Goal: Information Seeking & Learning: Learn about a topic

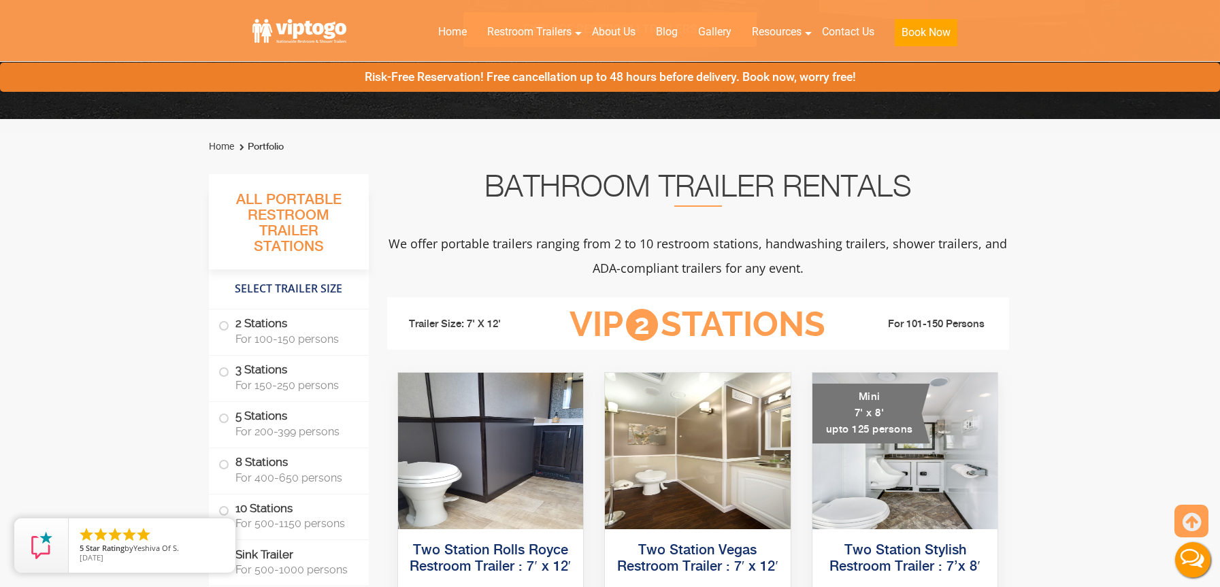
scroll to position [378, 0]
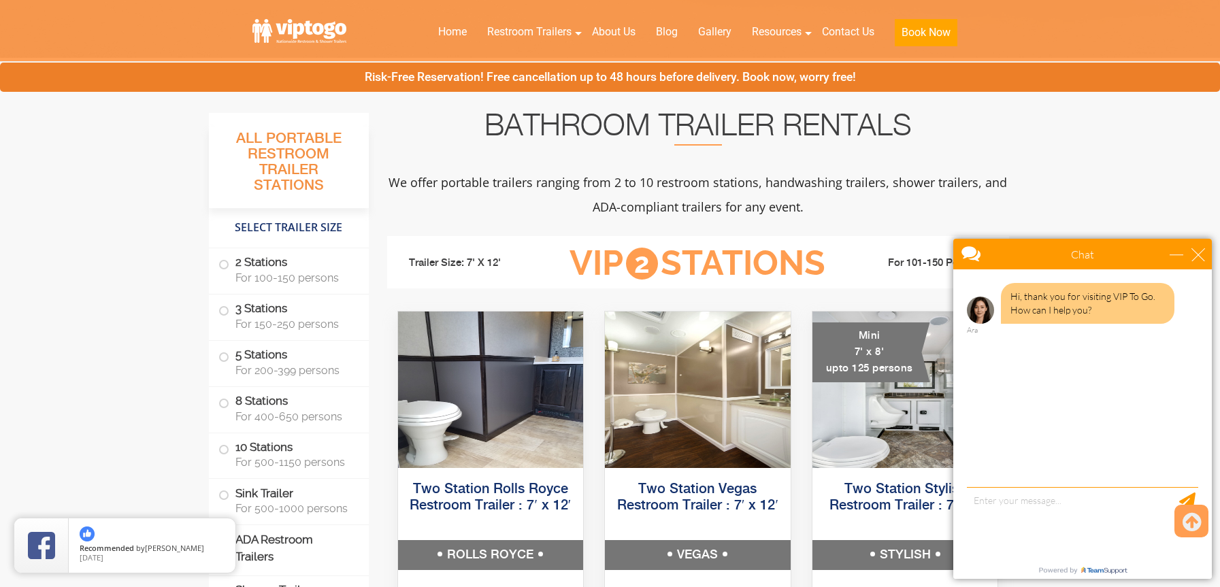
scroll to position [441, 0]
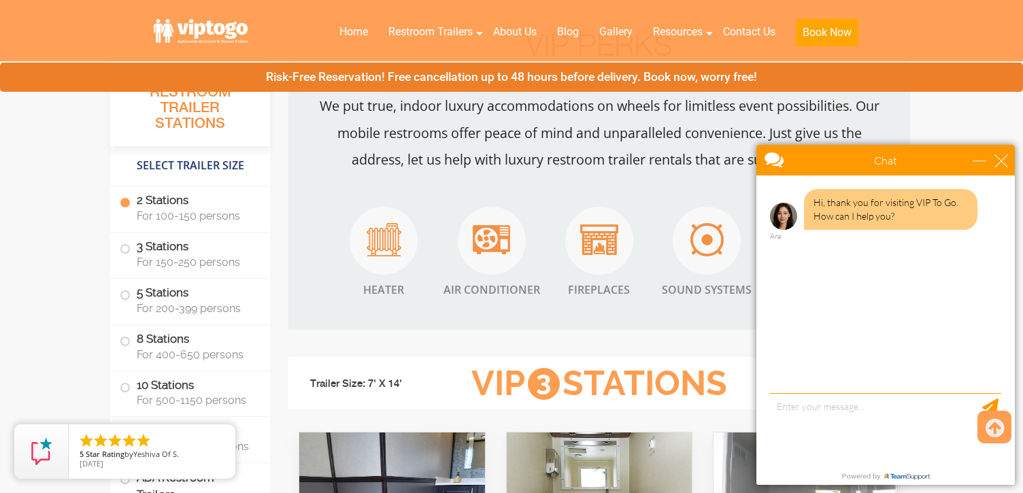
scroll to position [1225, 0]
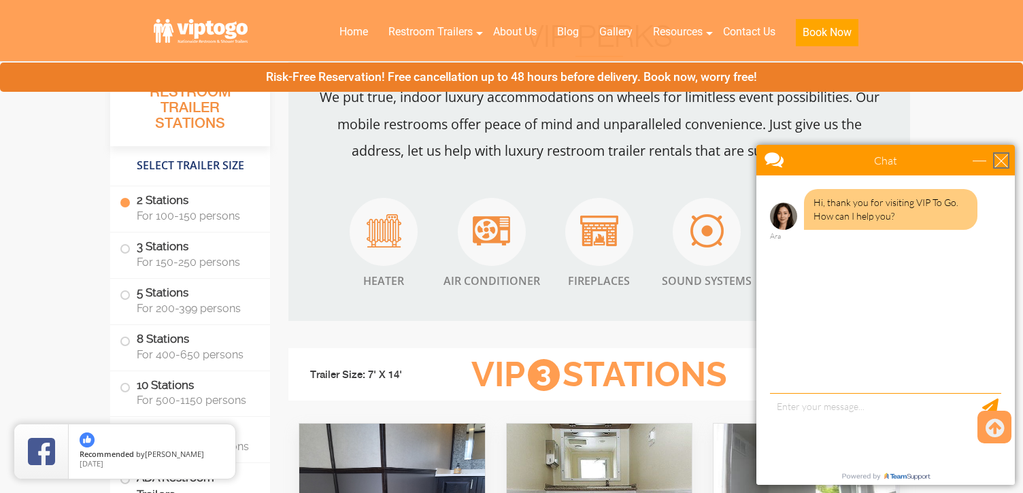
click at [996, 161] on div "close" at bounding box center [1001, 161] width 14 height 14
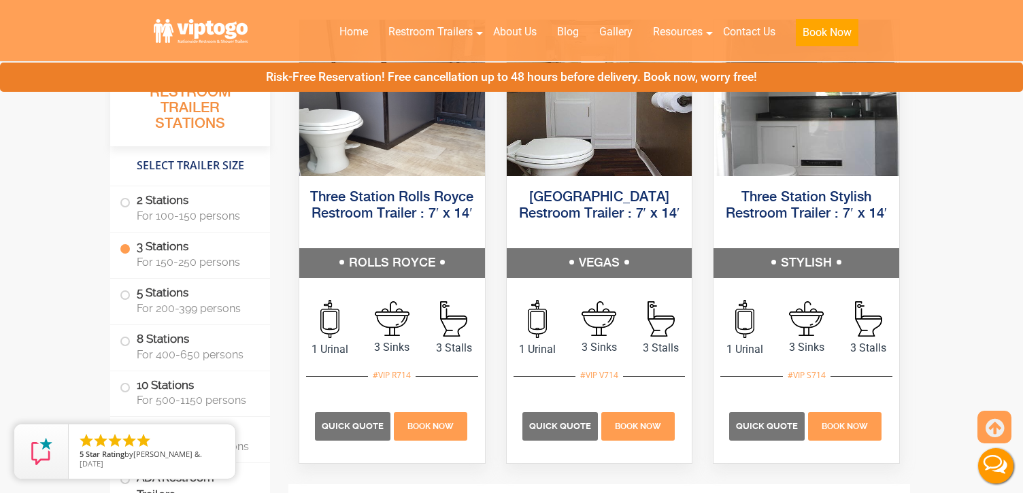
scroll to position [1630, 0]
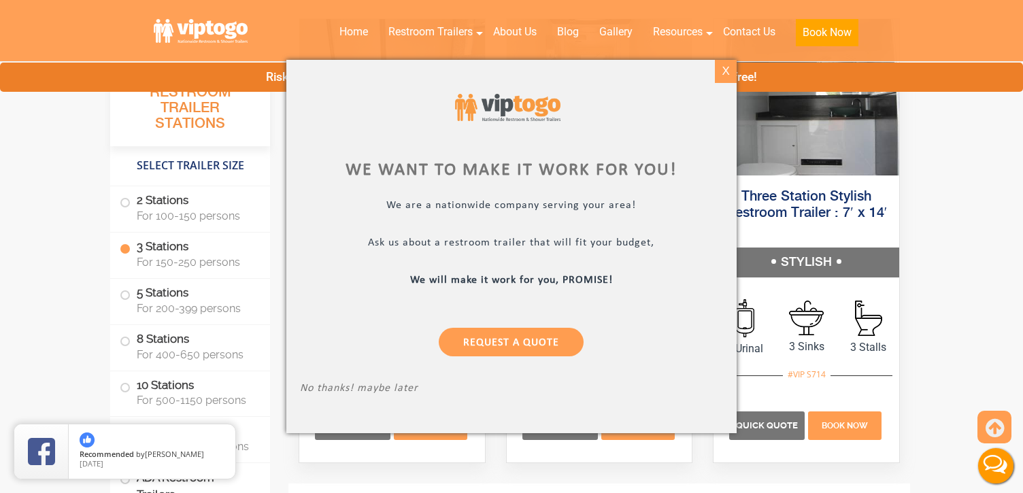
click at [728, 69] on div "X" at bounding box center [726, 71] width 21 height 23
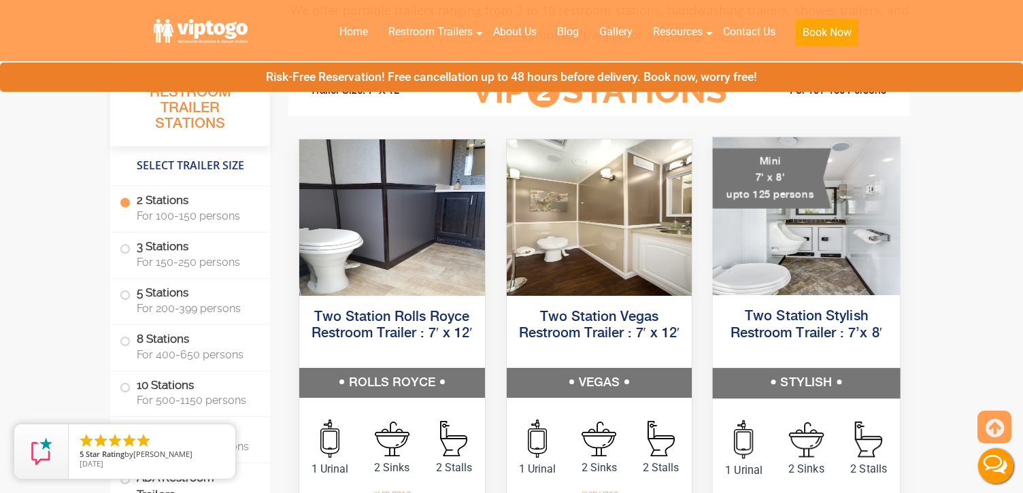
scroll to position [599, 0]
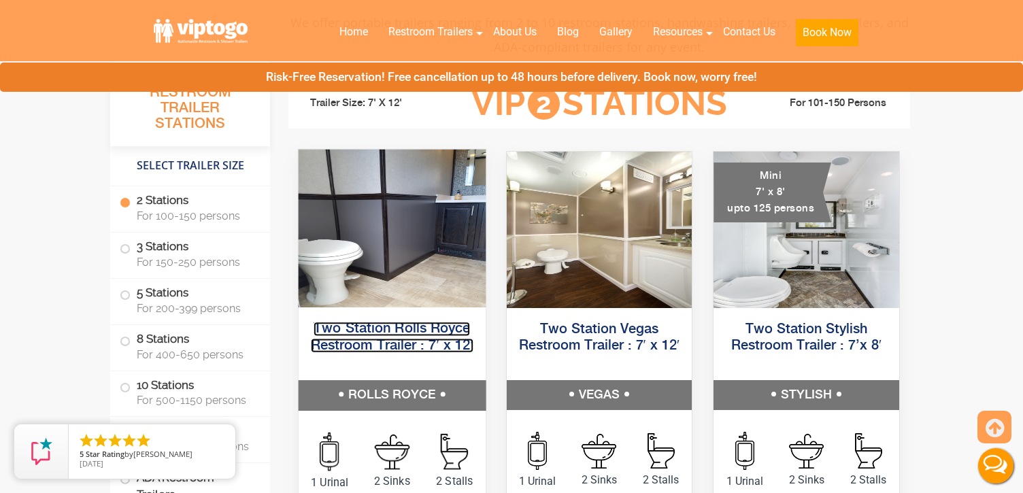
click at [422, 329] on link "Two Station Rolls Royce Restroom Trailer : 7′ x 12′" at bounding box center [392, 337] width 163 height 31
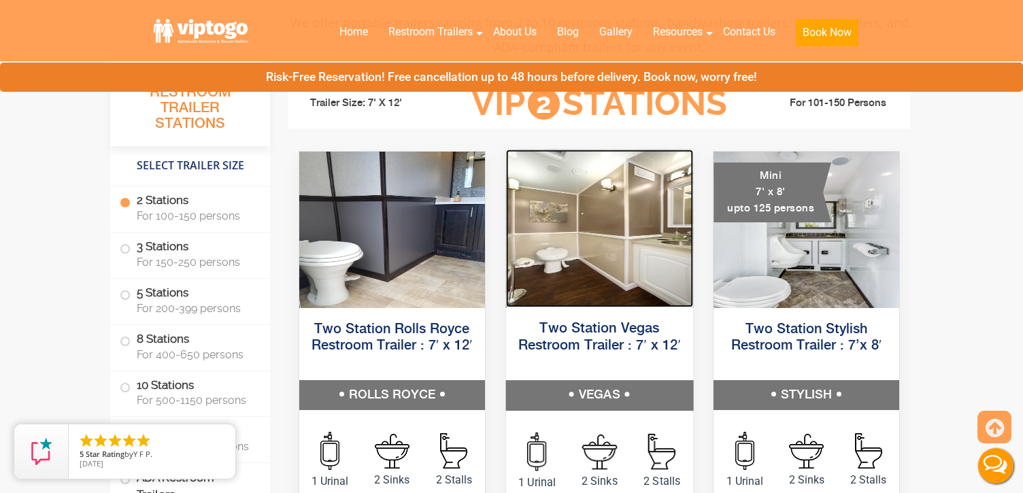
click at [629, 227] on img at bounding box center [598, 229] width 187 height 158
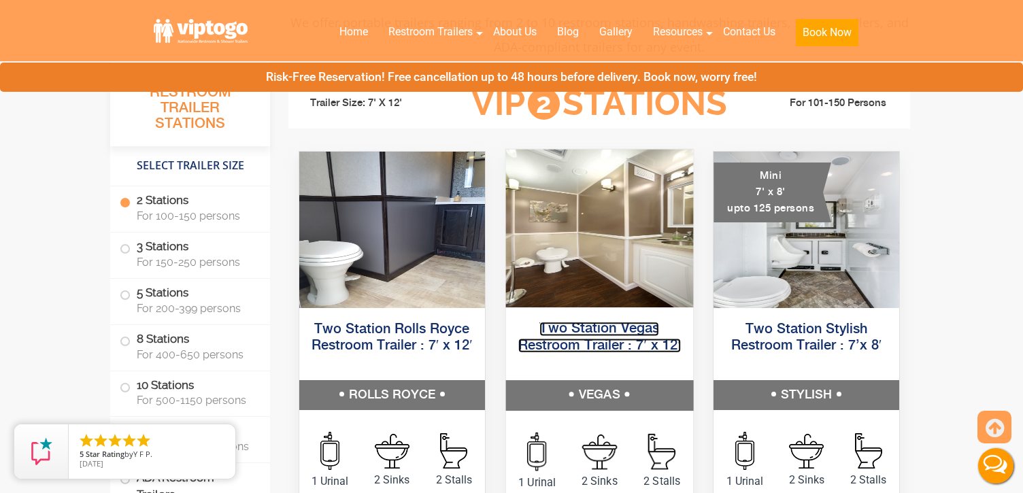
click at [603, 339] on link "Two Station Vegas Restroom Trailer : 7′ x 12′" at bounding box center [599, 337] width 163 height 31
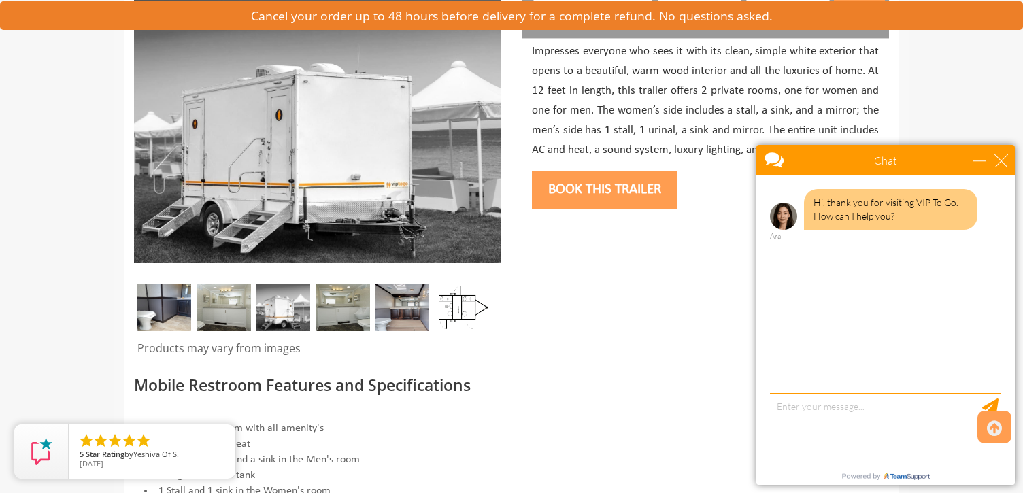
scroll to position [213, 0]
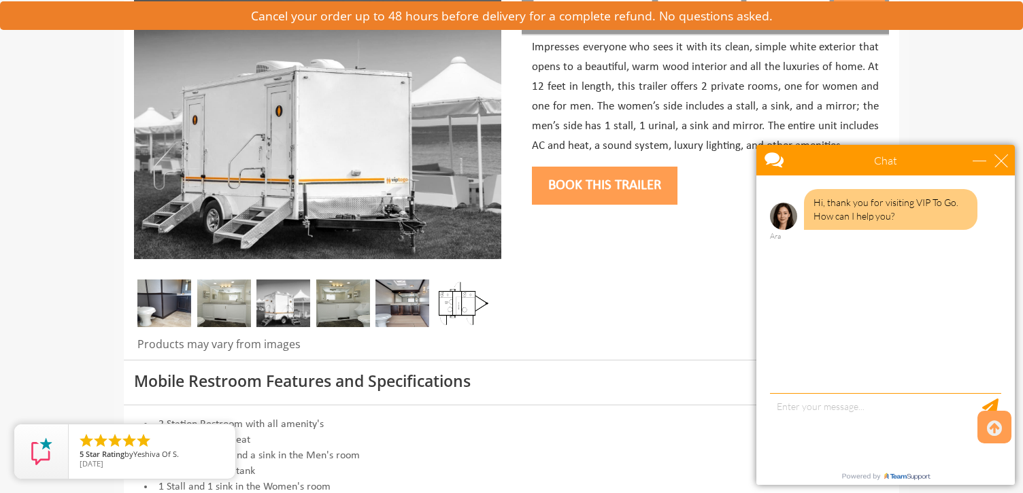
click at [471, 299] on img at bounding box center [462, 304] width 54 height 48
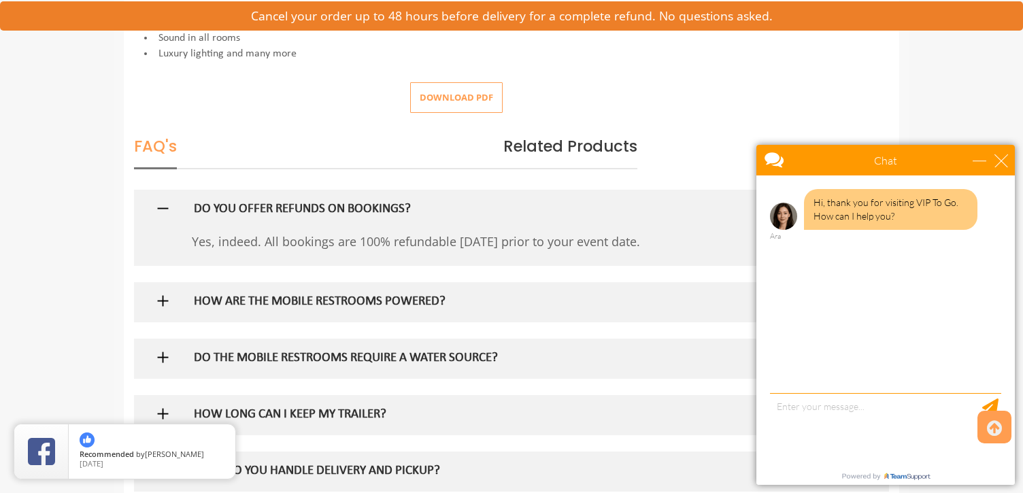
scroll to position [684, 0]
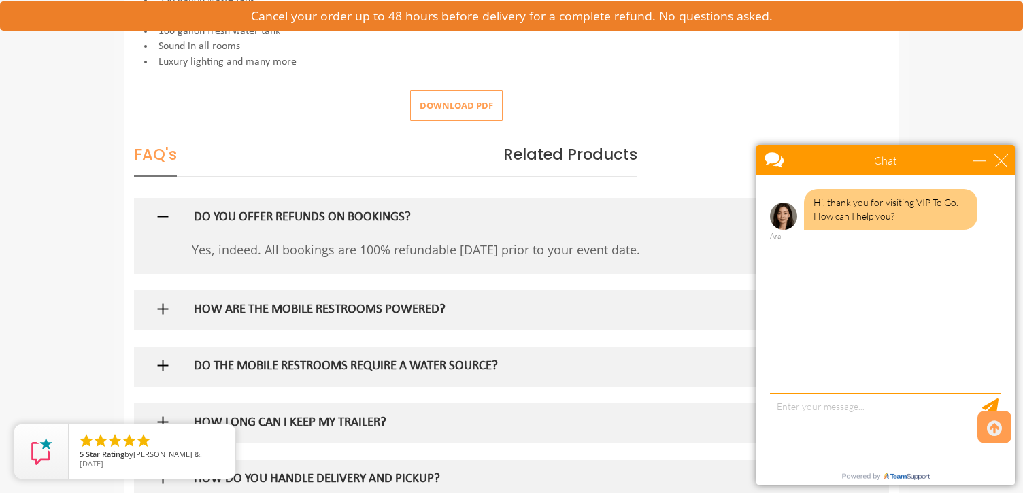
click at [454, 112] on button "Download pdf" at bounding box center [456, 105] width 93 height 31
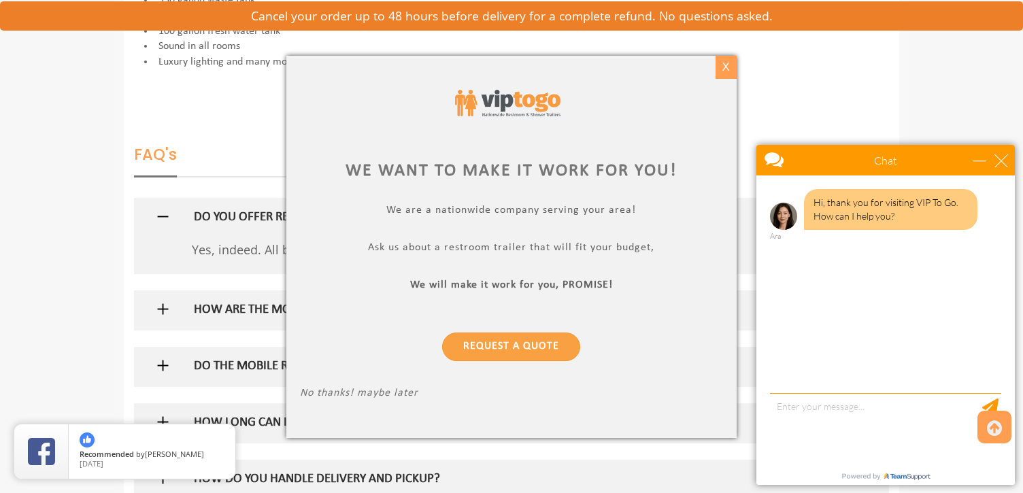
click at [724, 71] on div "X" at bounding box center [726, 67] width 21 height 23
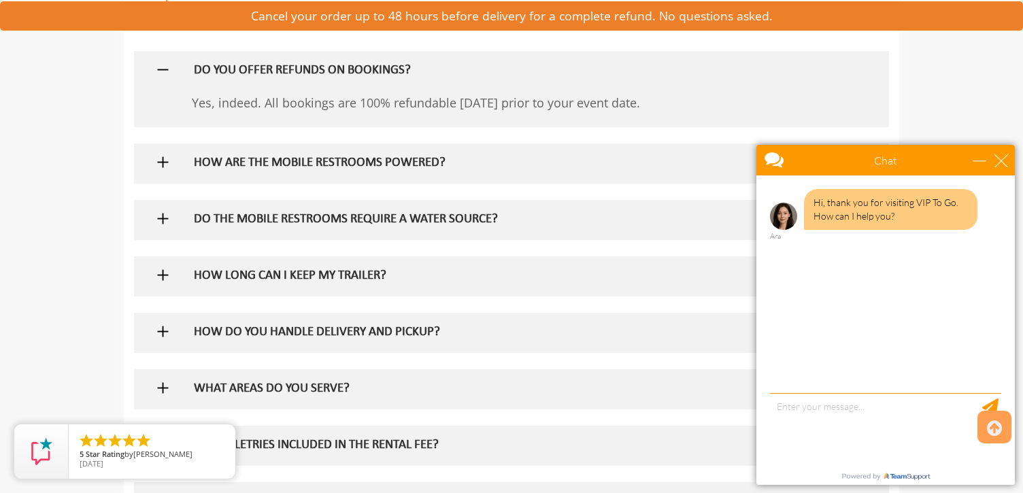
scroll to position [833, 0]
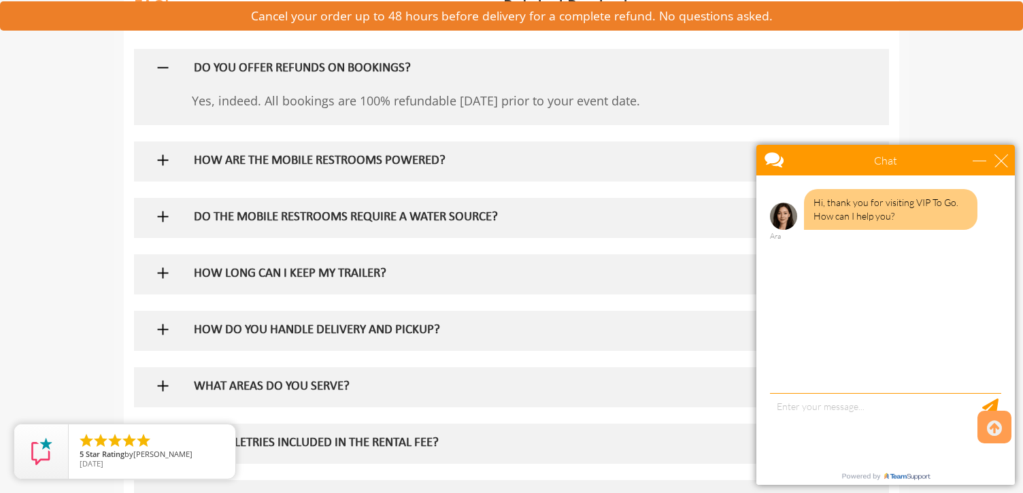
click at [233, 220] on h5 "DO THE MOBILE RESTROOMS REQUIRE A WATER SOURCE?" at bounding box center [490, 218] width 592 height 14
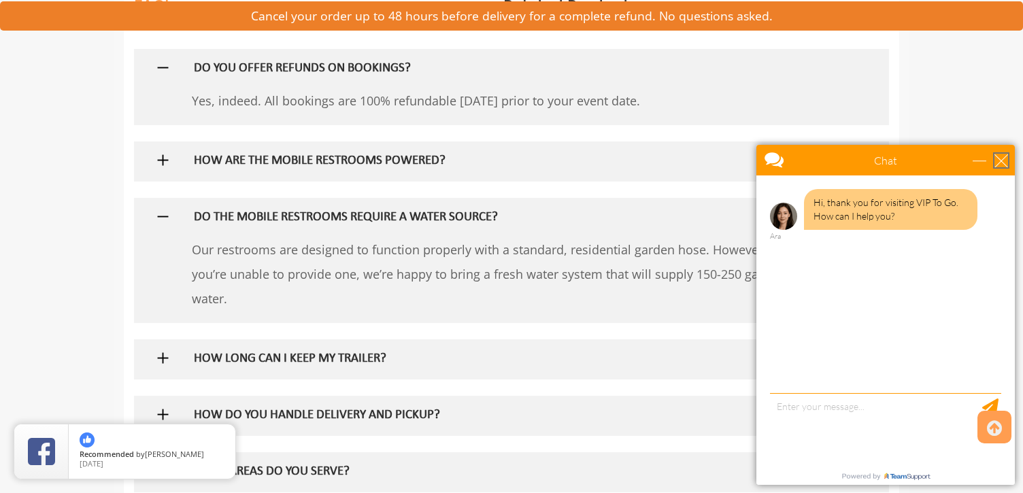
click at [998, 158] on div "close" at bounding box center [1001, 161] width 14 height 14
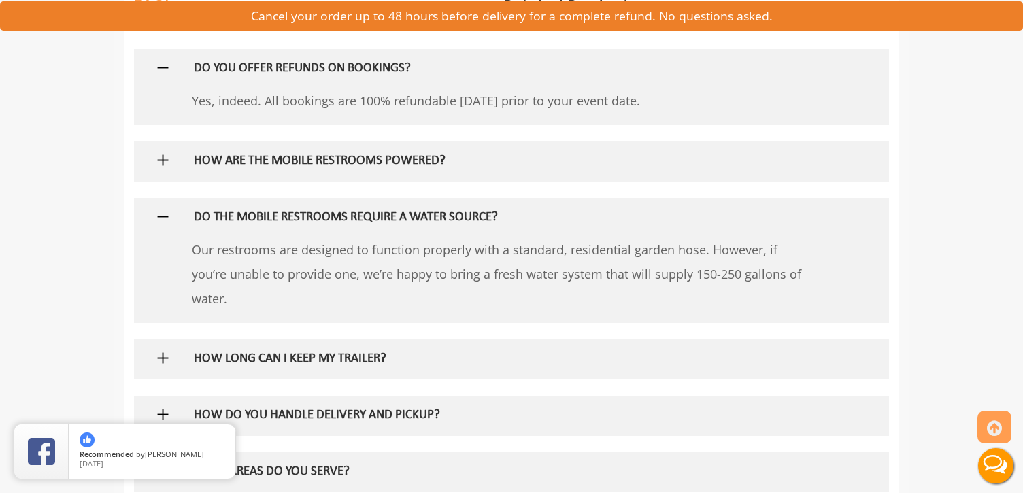
scroll to position [0, 0]
click at [380, 221] on h5 "DO THE MOBILE RESTROOMS REQUIRE A WATER SOURCE?" at bounding box center [490, 218] width 592 height 14
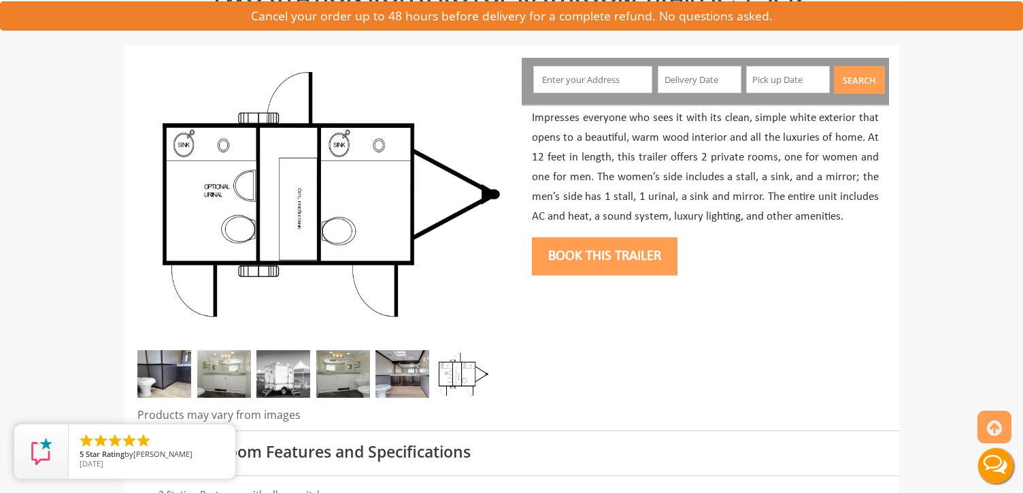
scroll to position [146, 0]
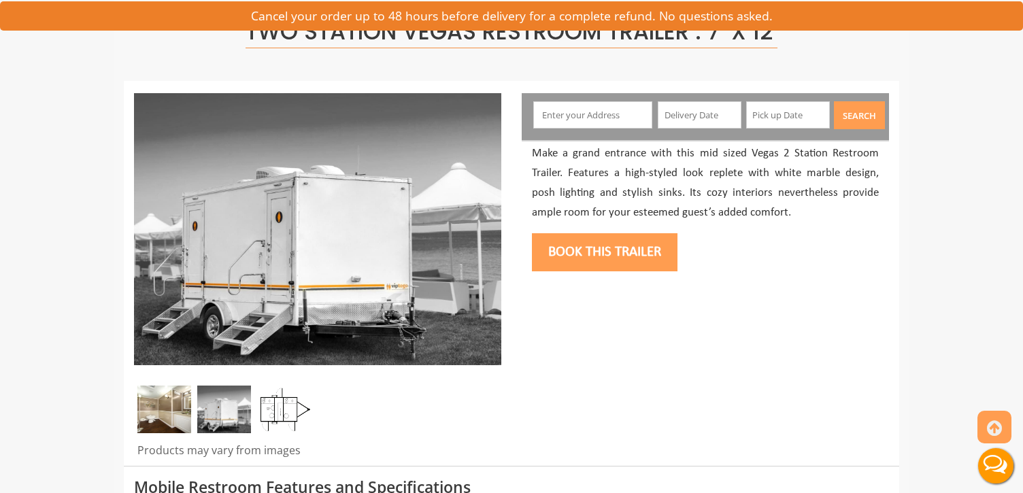
scroll to position [100, 0]
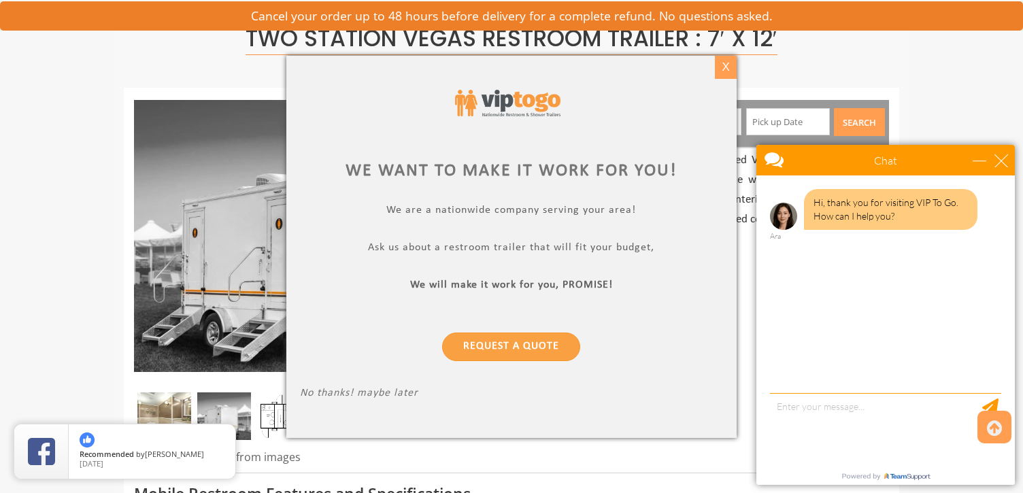
click at [722, 69] on div "X" at bounding box center [726, 67] width 21 height 23
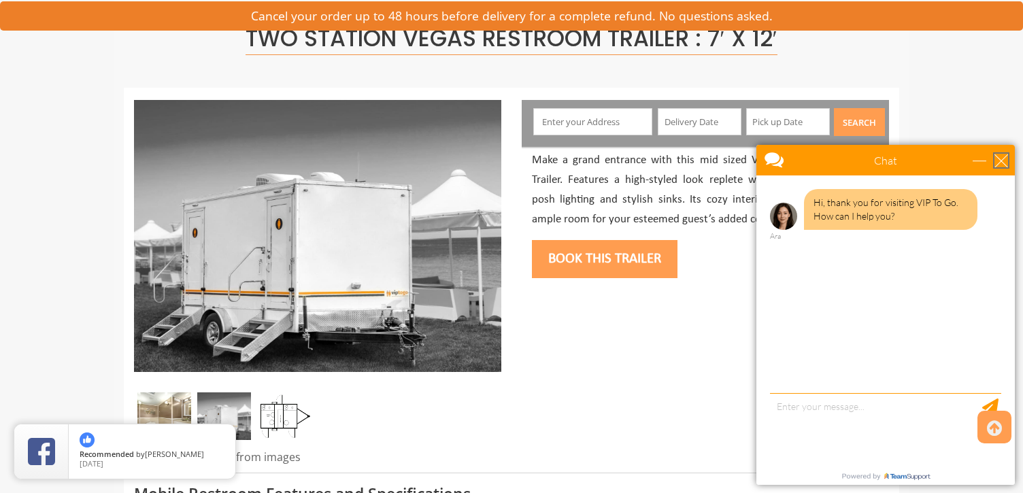
click at [1002, 156] on div "close" at bounding box center [1001, 161] width 14 height 14
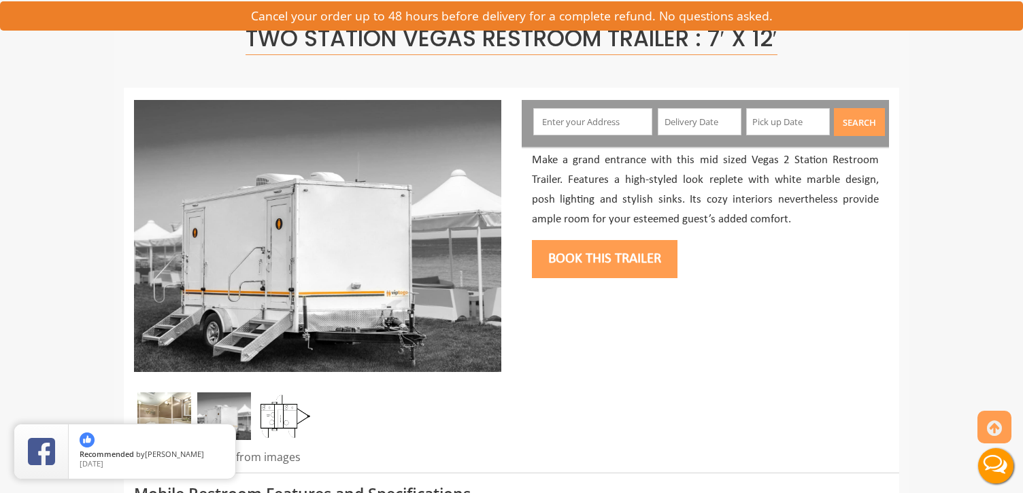
scroll to position [0, 0]
